Goal: Task Accomplishment & Management: Manage account settings

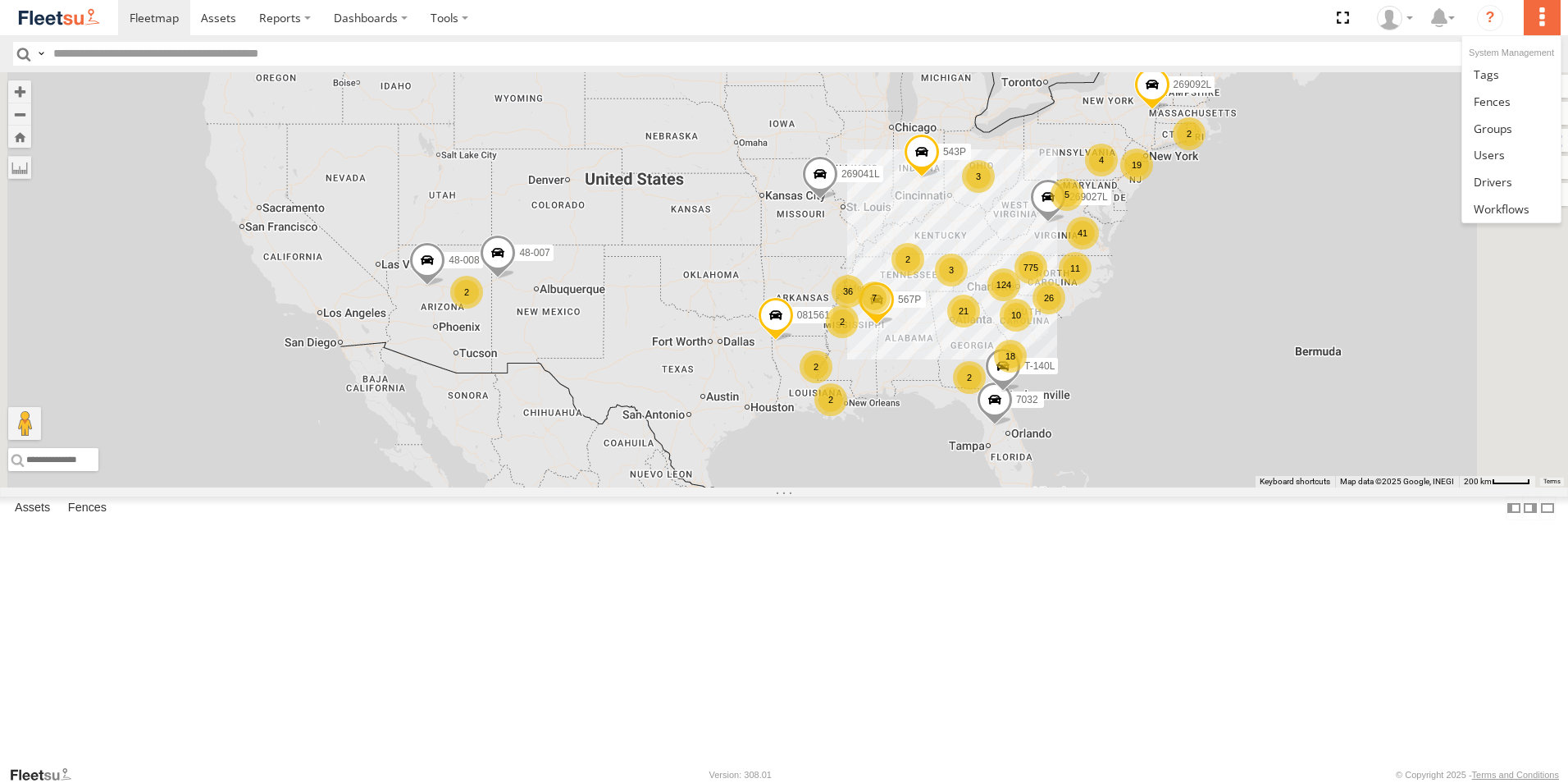
click at [1533, 23] on label at bounding box center [1542, 17] width 36 height 35
click at [1507, 129] on span at bounding box center [1492, 128] width 39 height 15
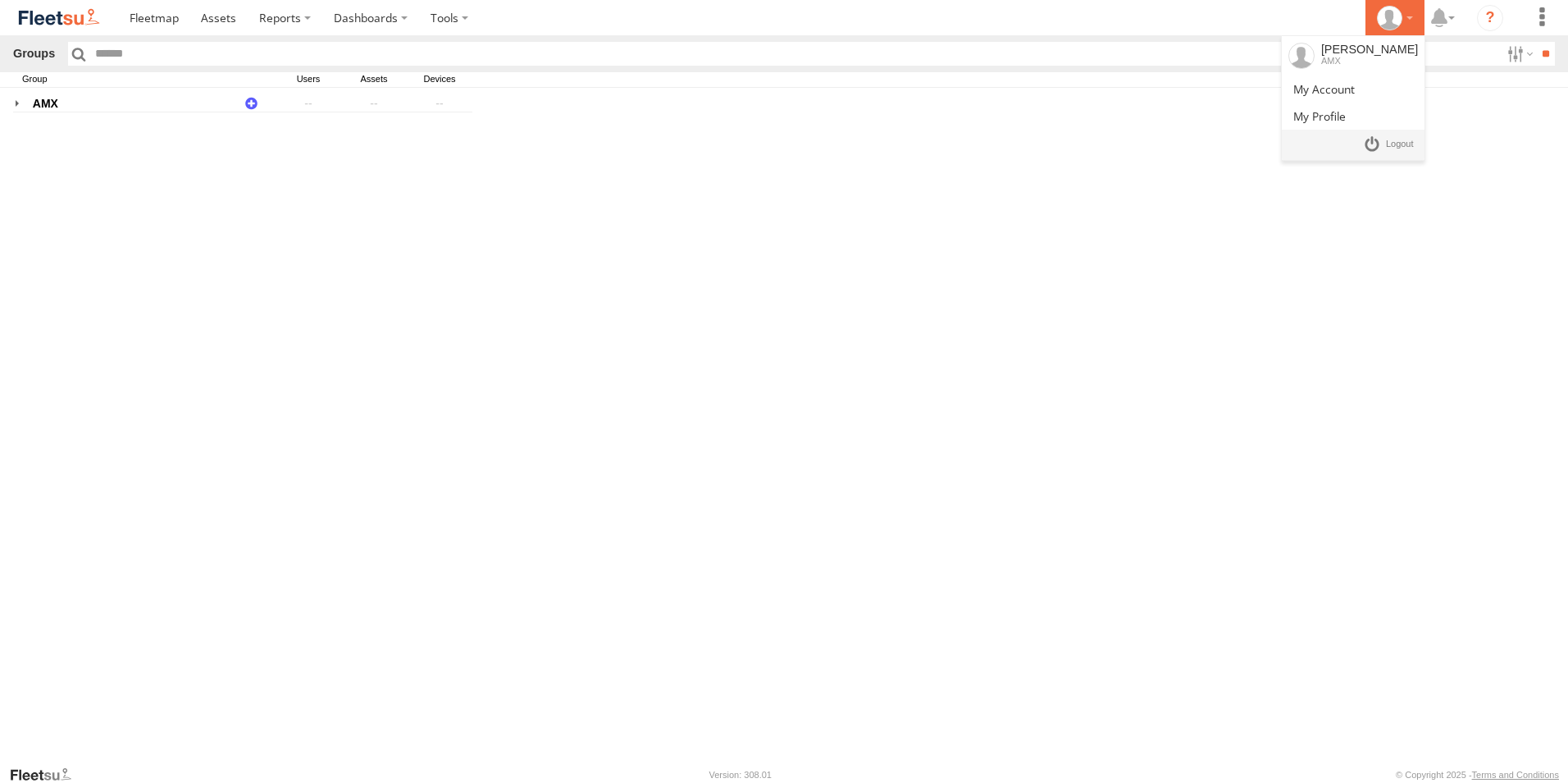
click at [1417, 26] on div at bounding box center [1395, 17] width 48 height 24
click at [1366, 136] on link at bounding box center [1388, 144] width 60 height 23
